Goal: Task Accomplishment & Management: Manage account settings

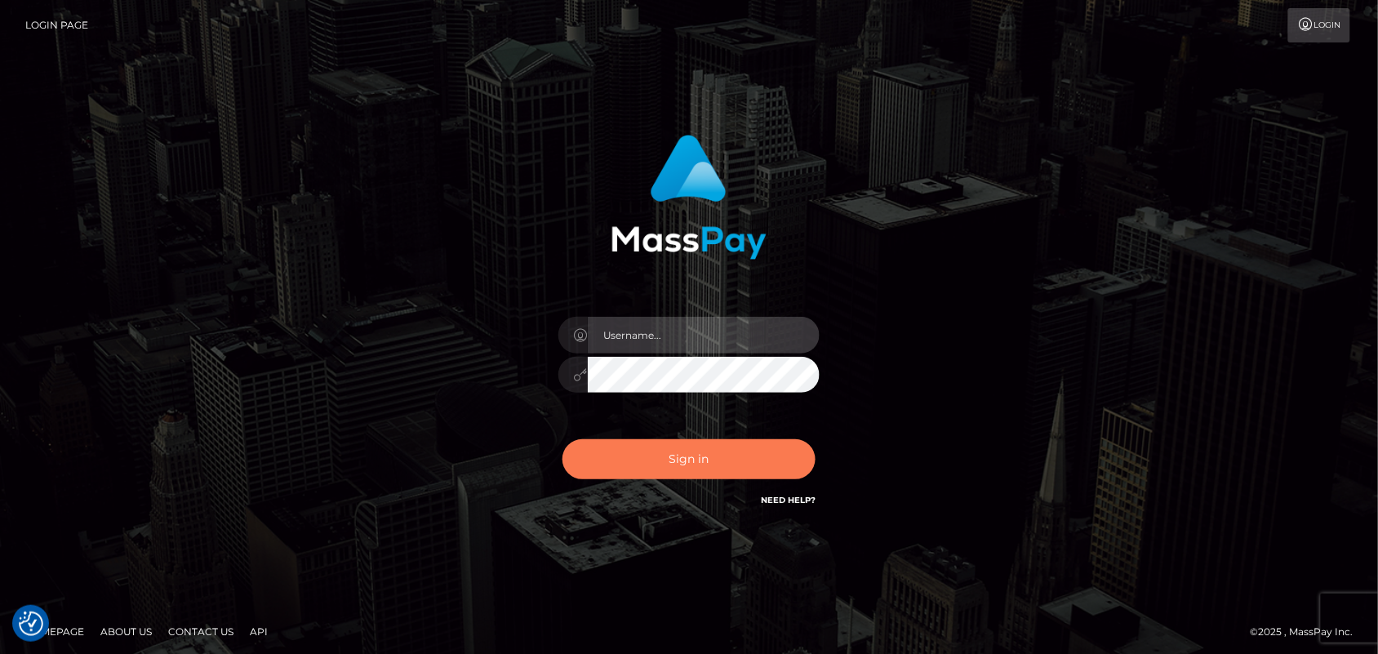
type input "fr.es"
click at [710, 460] on button "Sign in" at bounding box center [689, 459] width 253 height 40
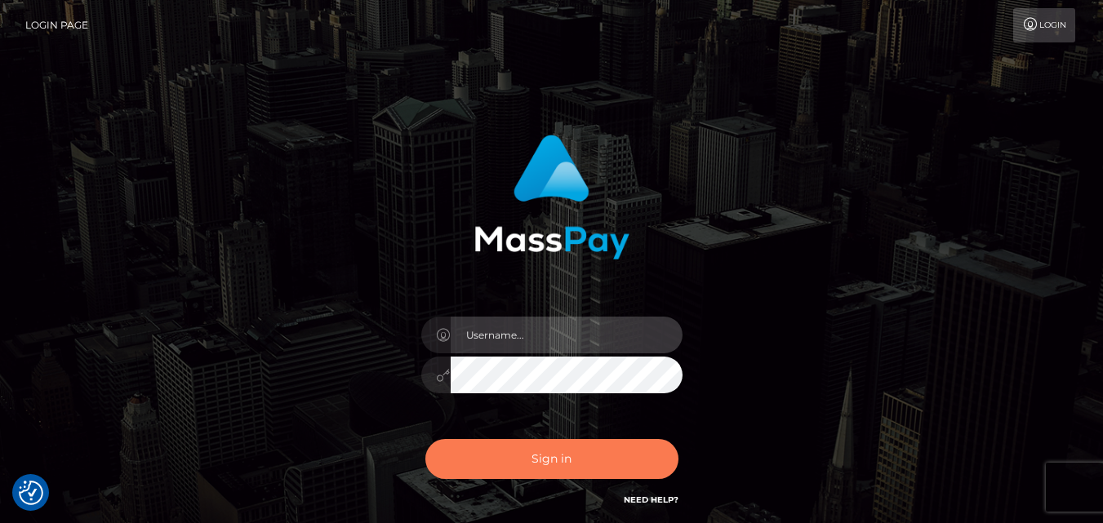
type input "fr.es"
click at [553, 452] on button "Sign in" at bounding box center [551, 459] width 253 height 40
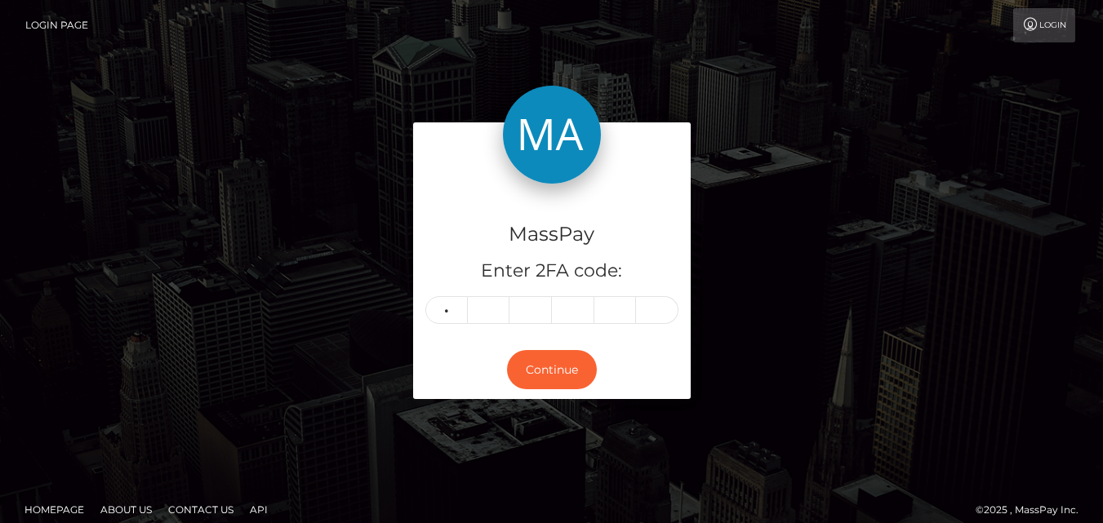
type input "7"
type input "8"
type input "4"
type input "5"
type input "1"
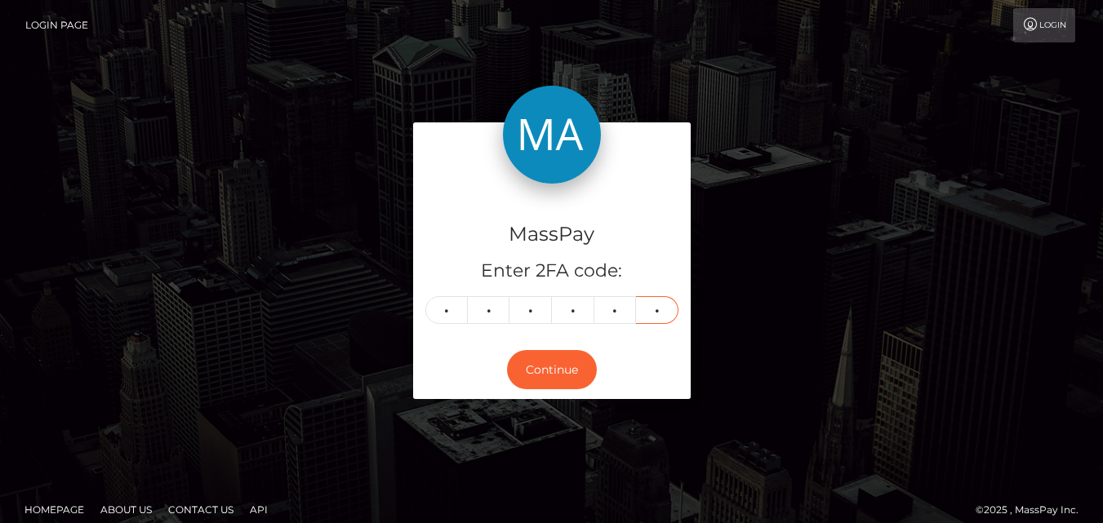
type input "9"
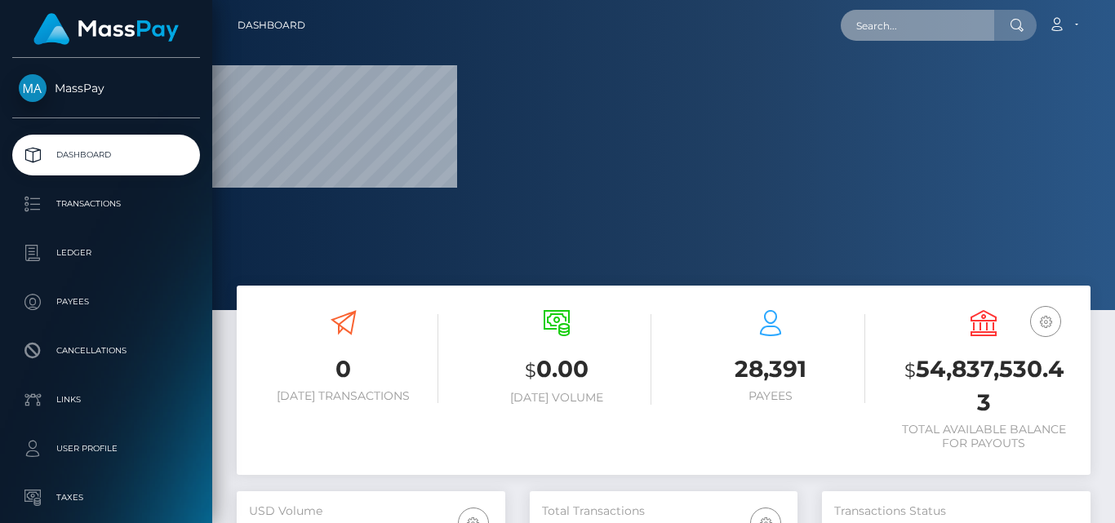
click at [882, 11] on input "text" at bounding box center [918, 25] width 154 height 31
paste input "sadikcashmaster@gmail.com"
type input "sadikcashmaster@gmail.com"
click at [986, 27] on input "sadikcashmaster@gmail.com" at bounding box center [918, 25] width 154 height 31
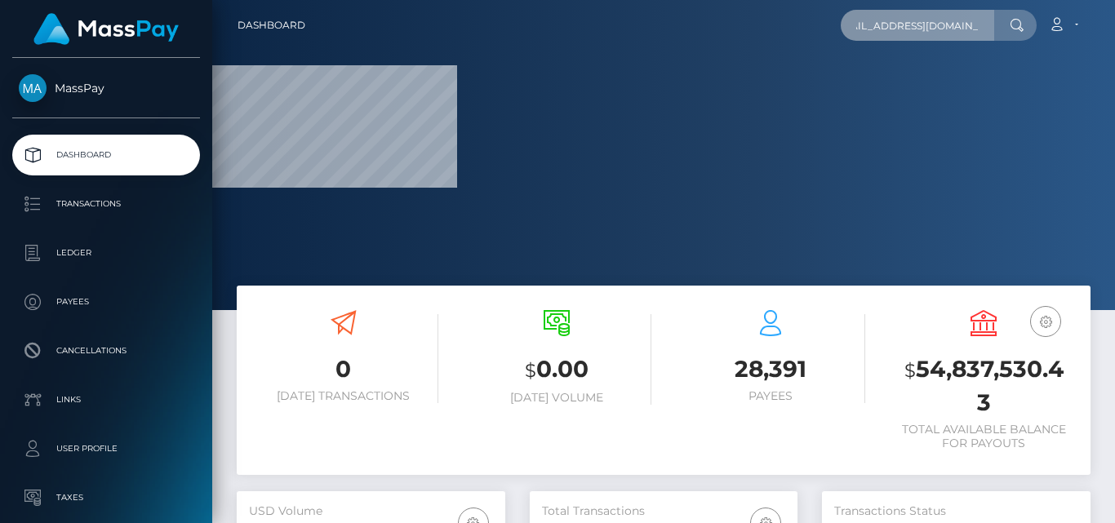
scroll to position [0, 0]
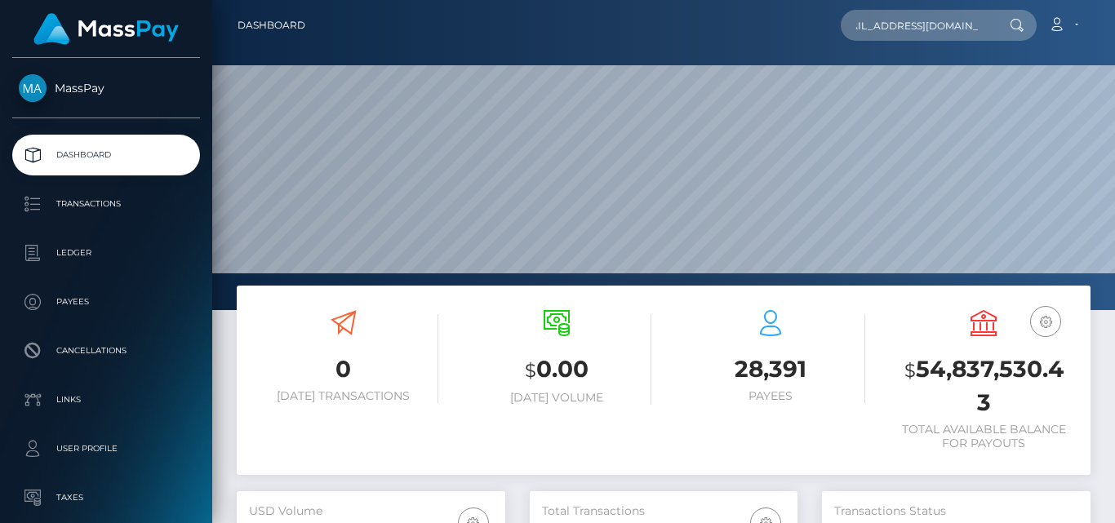
scroll to position [290, 268]
type input "[EMAIL_ADDRESS][DOMAIN_NAME]"
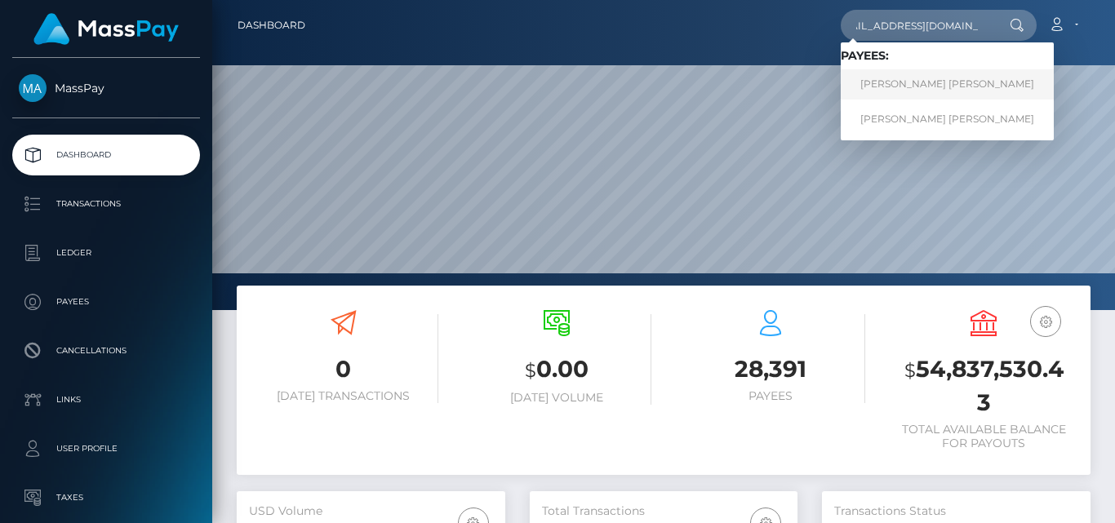
scroll to position [0, 0]
click at [864, 76] on link "GREGORY PAOLO BALDASSARE" at bounding box center [947, 84] width 213 height 30
